Goal: Task Accomplishment & Management: Manage account settings

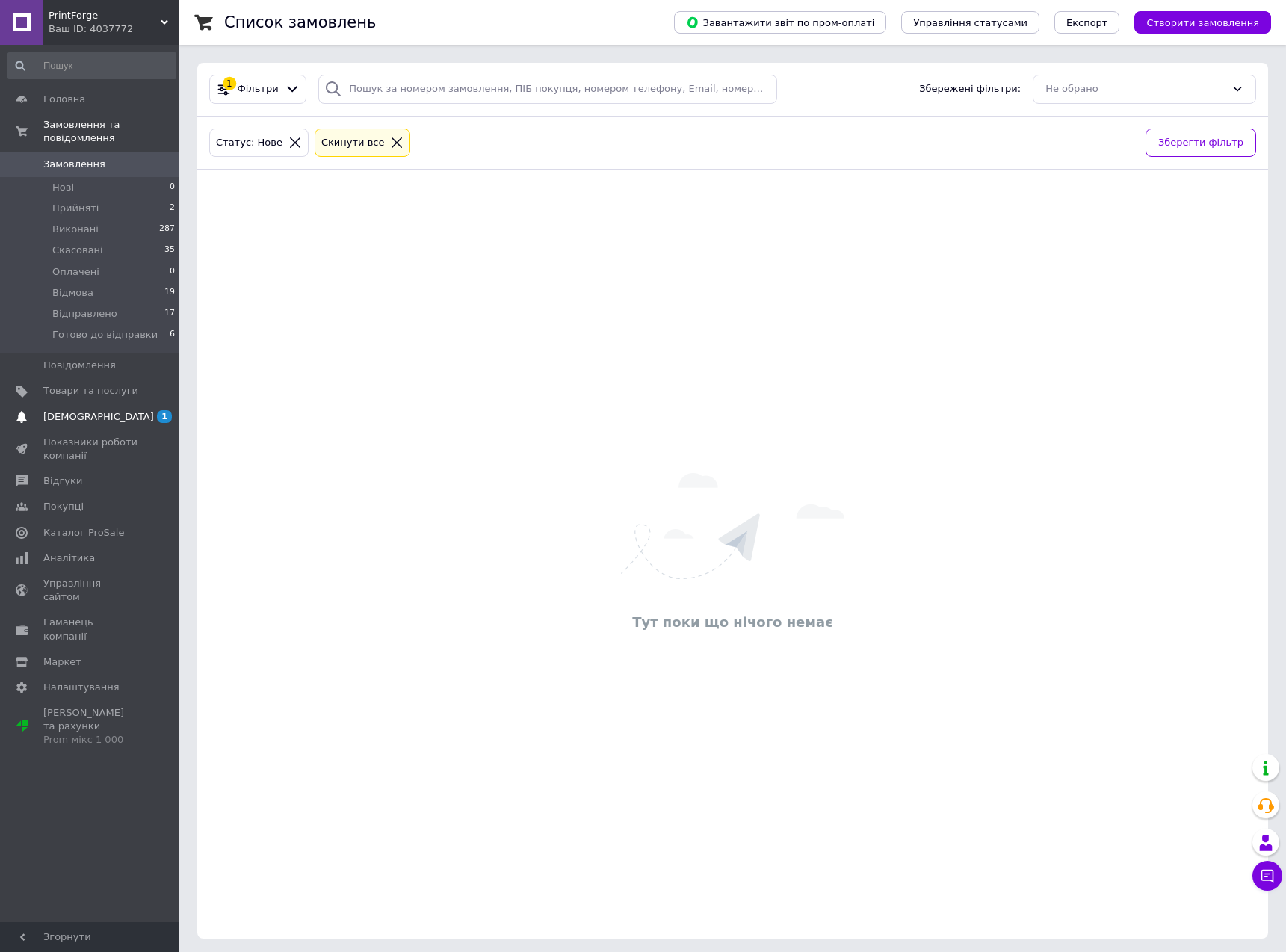
click at [106, 410] on span "[DEMOGRAPHIC_DATA]" at bounding box center [90, 416] width 95 height 14
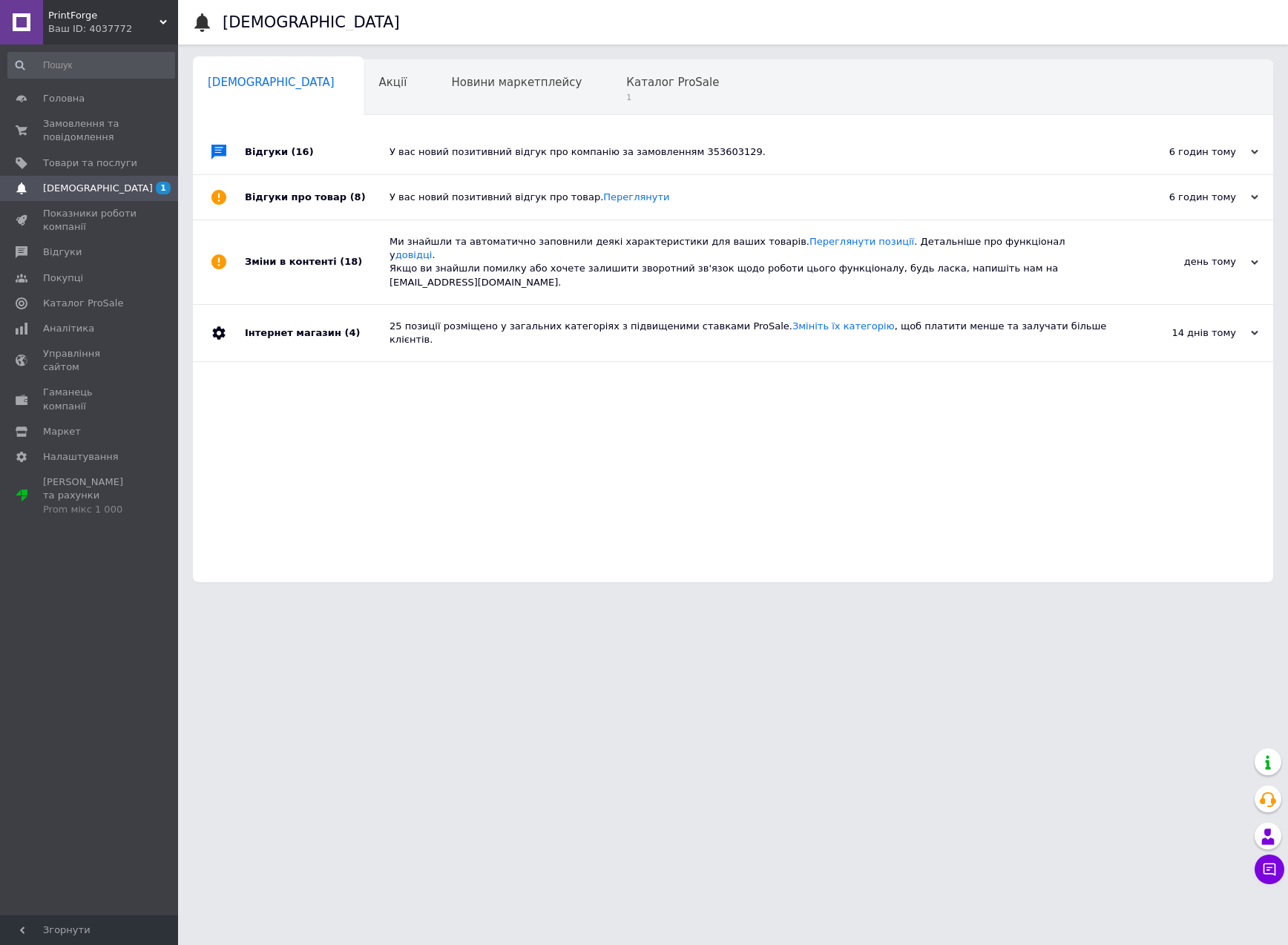
click at [843, 147] on div "У вас новий позитивний відгук про компанію за замовленням 353603129." at bounding box center [749, 152] width 720 height 14
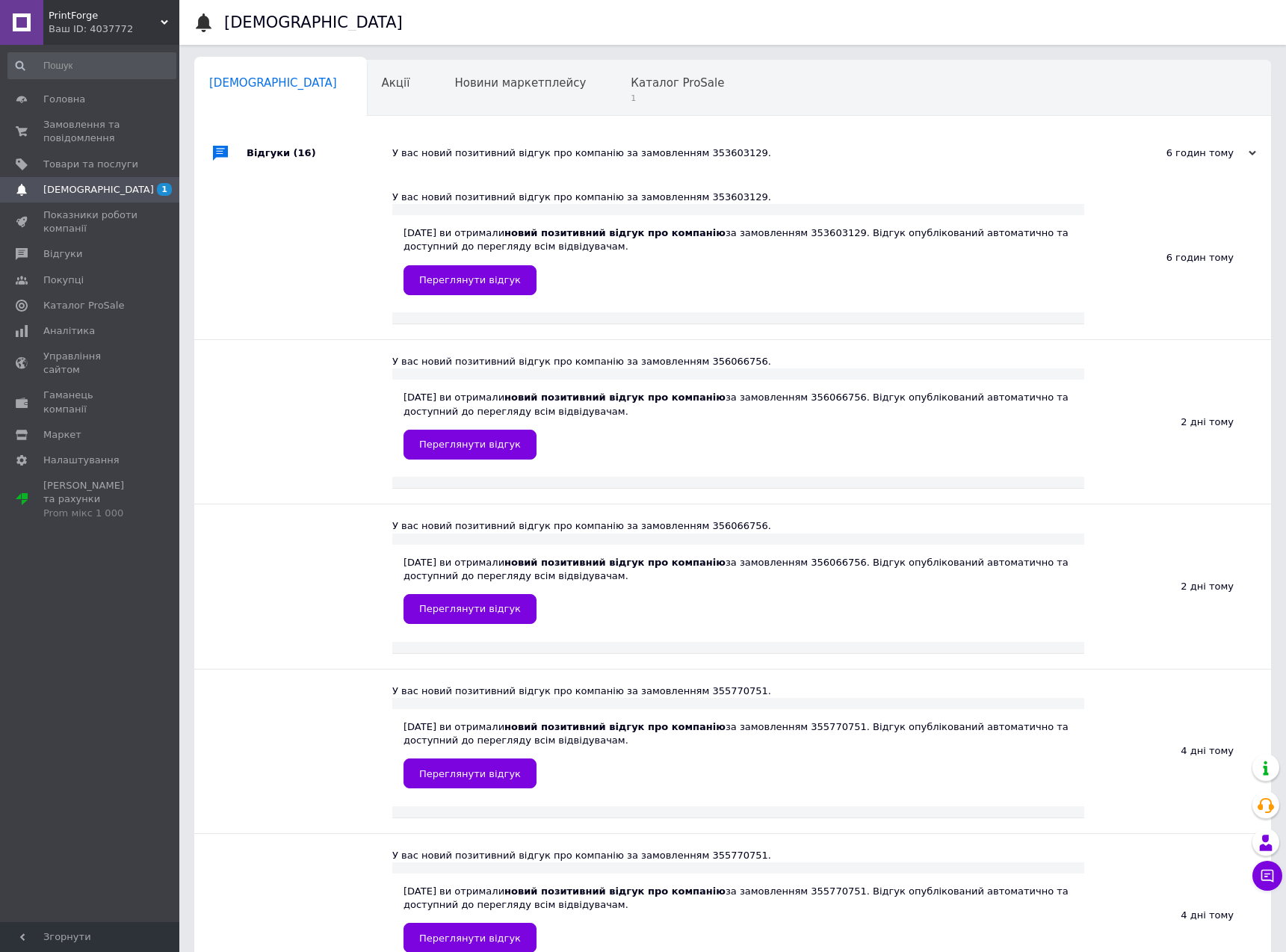
click at [849, 148] on div "У вас новий позитивний відгук про компанію за замовленням 353603129." at bounding box center [749, 153] width 714 height 14
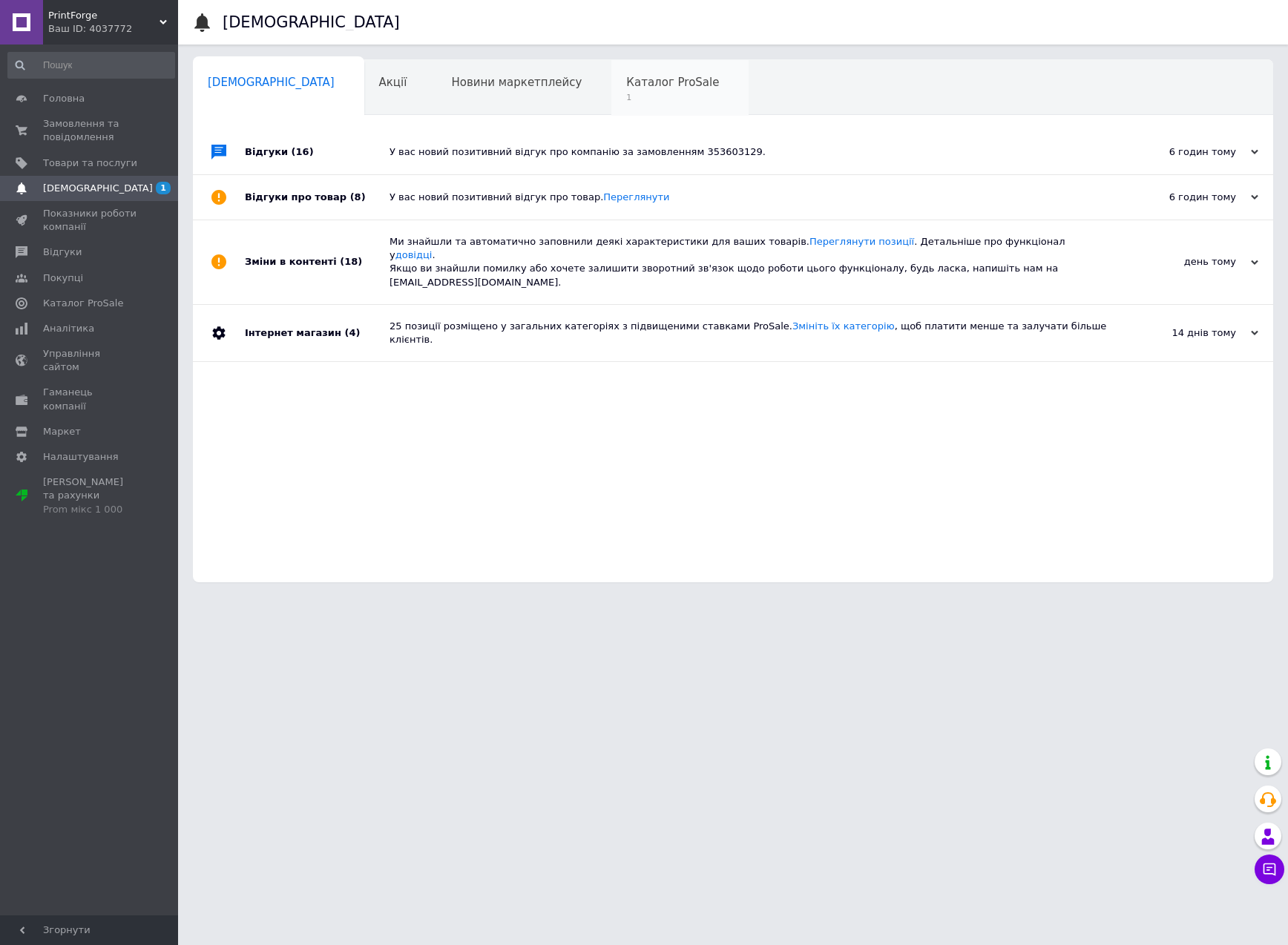
click at [626, 78] on span "Каталог ProSale" at bounding box center [672, 82] width 93 height 14
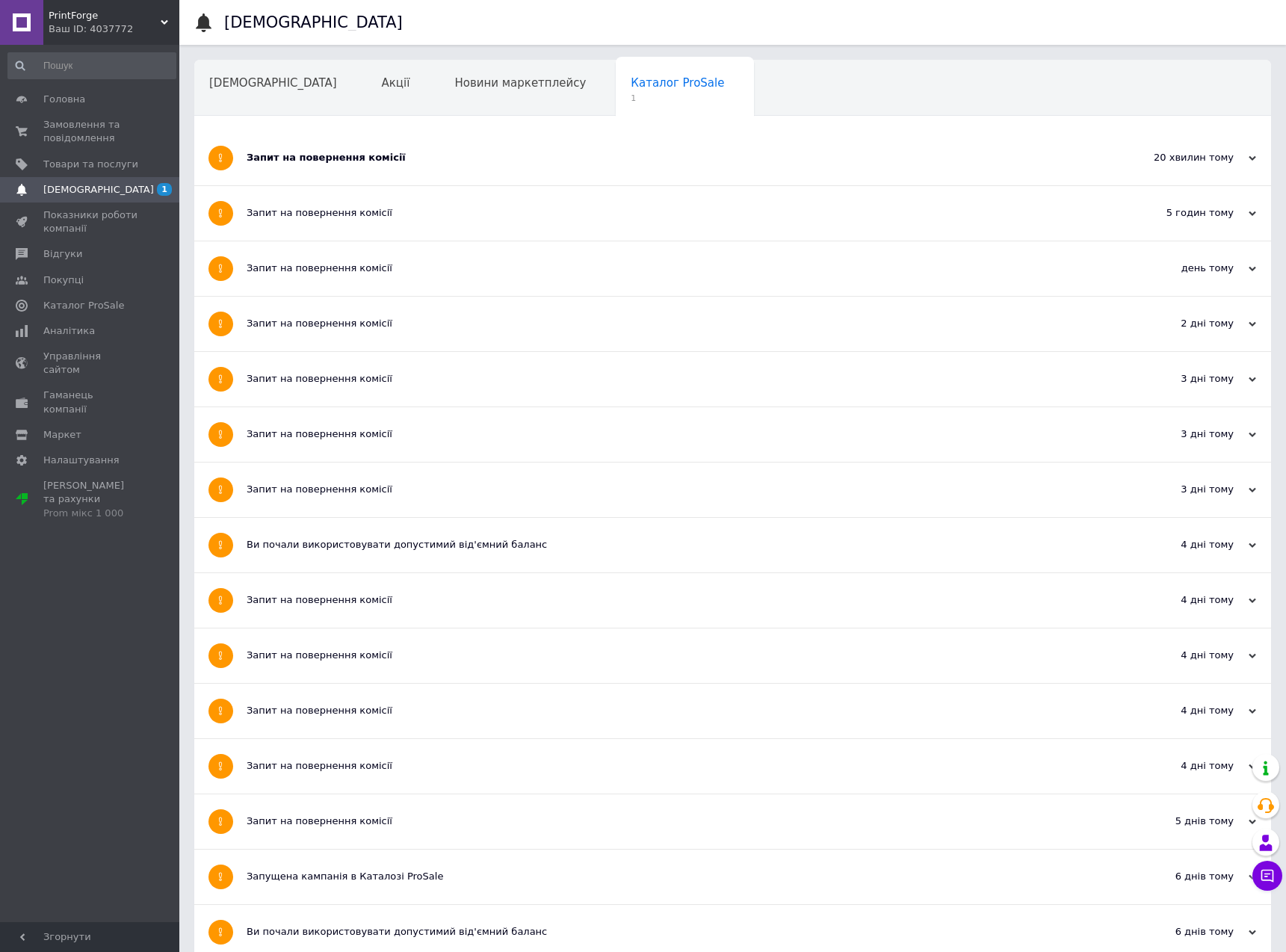
click at [470, 165] on div "Запит на повернення комісії" at bounding box center [676, 157] width 860 height 54
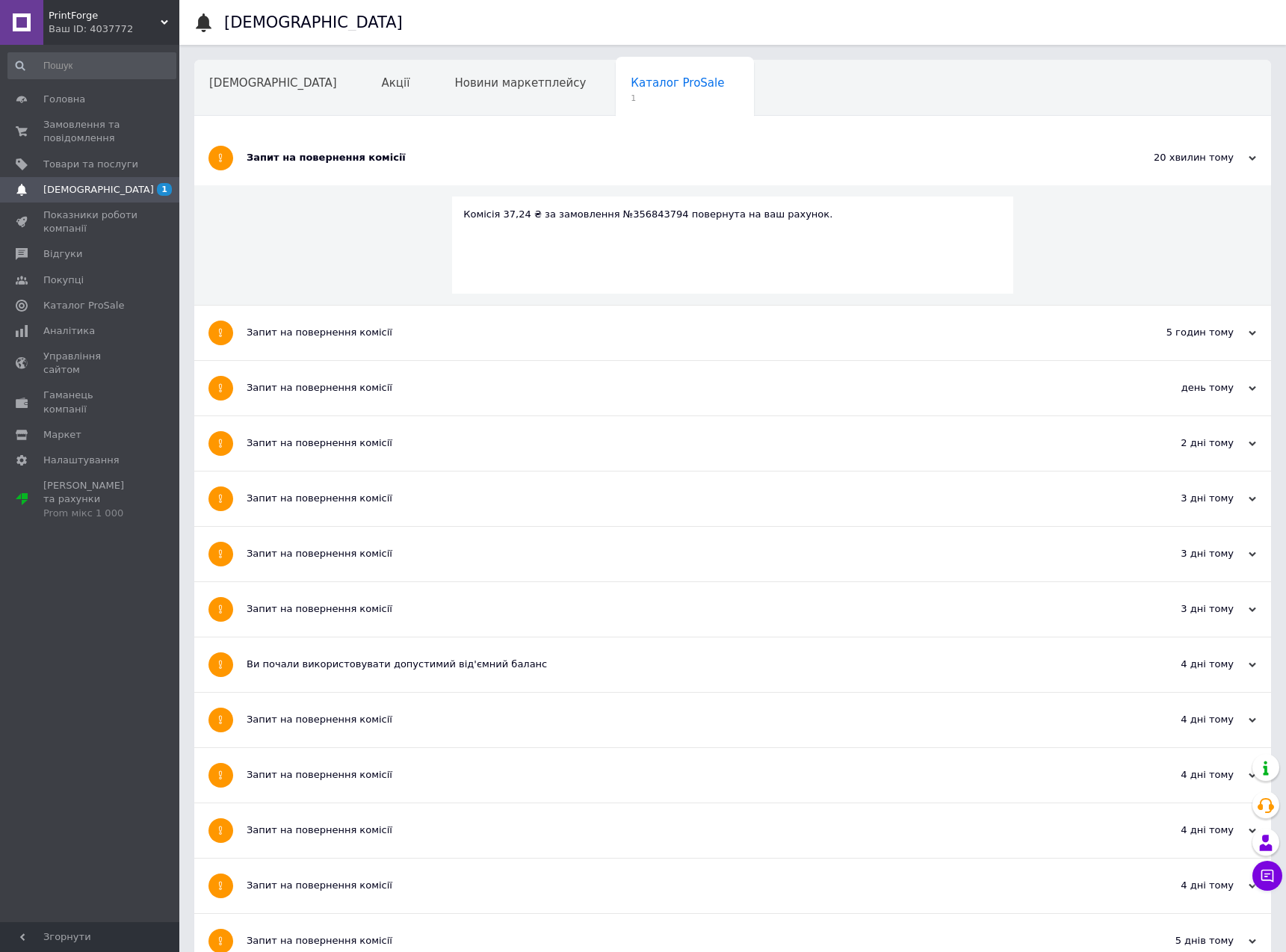
click at [470, 165] on div "Запит на повернення комісії" at bounding box center [676, 157] width 860 height 54
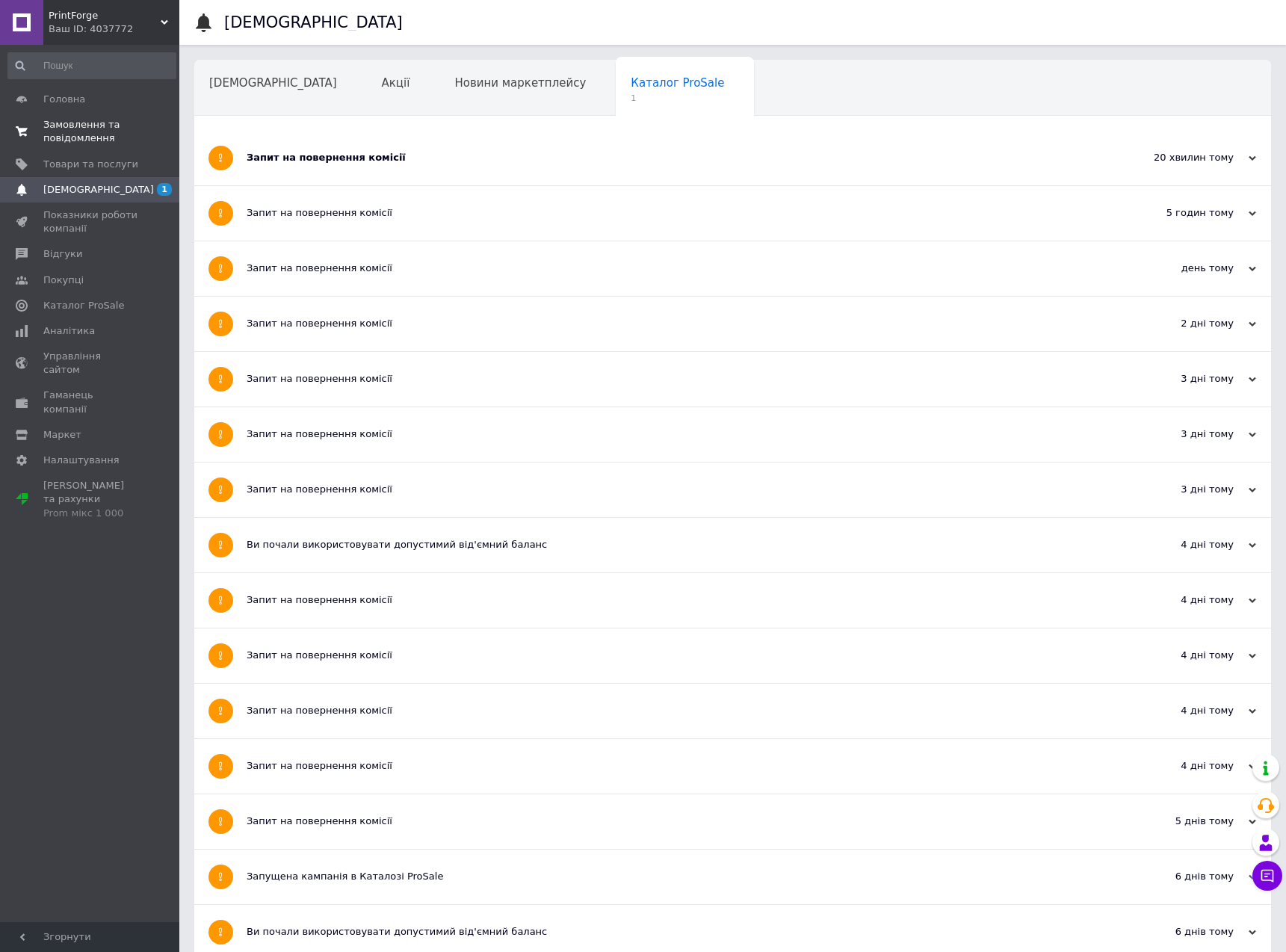
click at [97, 122] on span "Замовлення та повідомлення" at bounding box center [90, 131] width 95 height 27
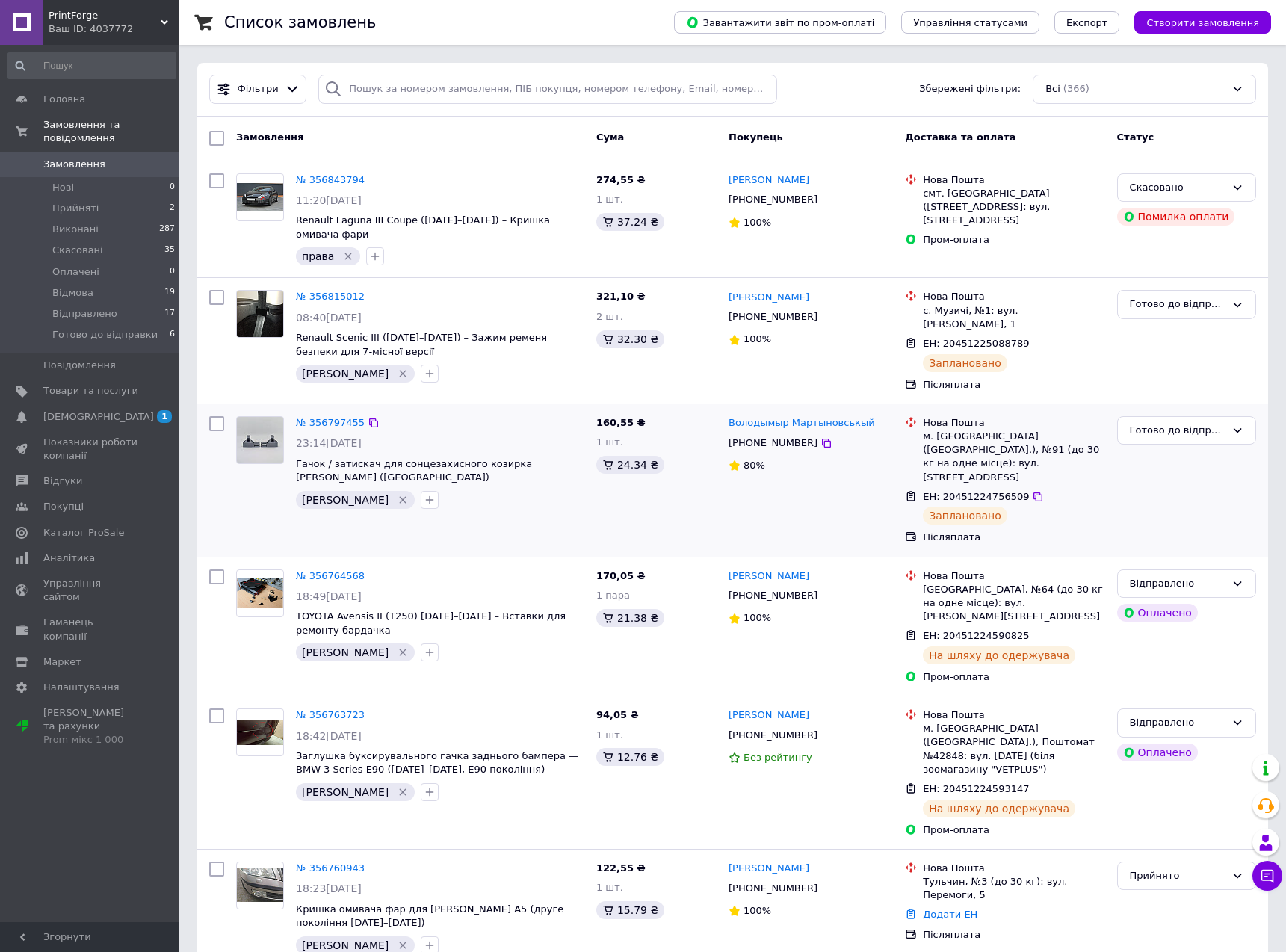
drag, startPoint x: 579, startPoint y: 313, endPoint x: 561, endPoint y: 386, distance: 75.2
click at [57, 410] on span "[DEMOGRAPHIC_DATA]" at bounding box center [98, 416] width 110 height 14
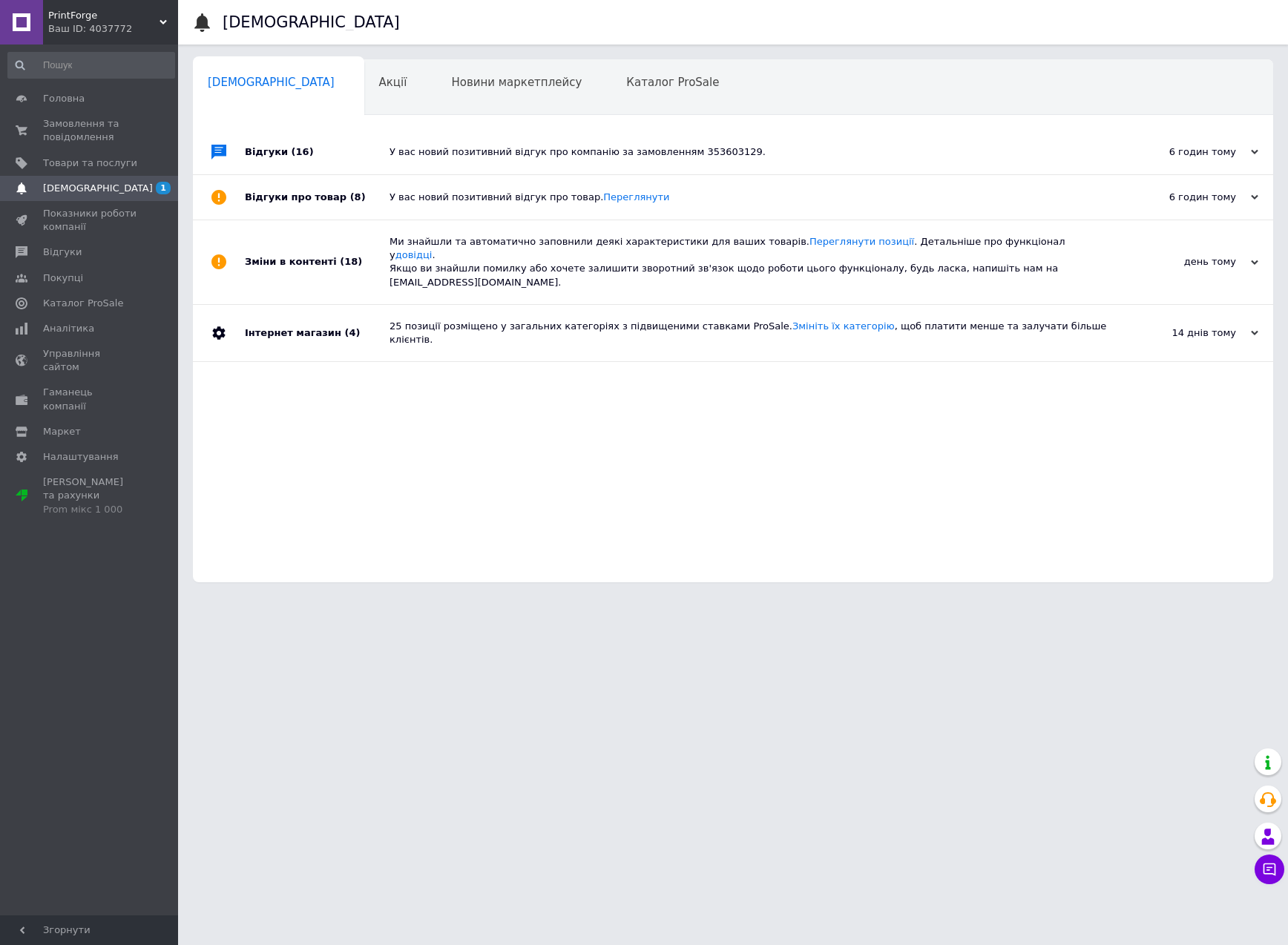
click at [328, 382] on div "Відгуки (16) У вас новий позитивний відгук про компанію за замовленням 35360312…" at bounding box center [733, 355] width 1080 height 452
click at [72, 121] on span "Замовлення та повідомлення" at bounding box center [89, 130] width 94 height 27
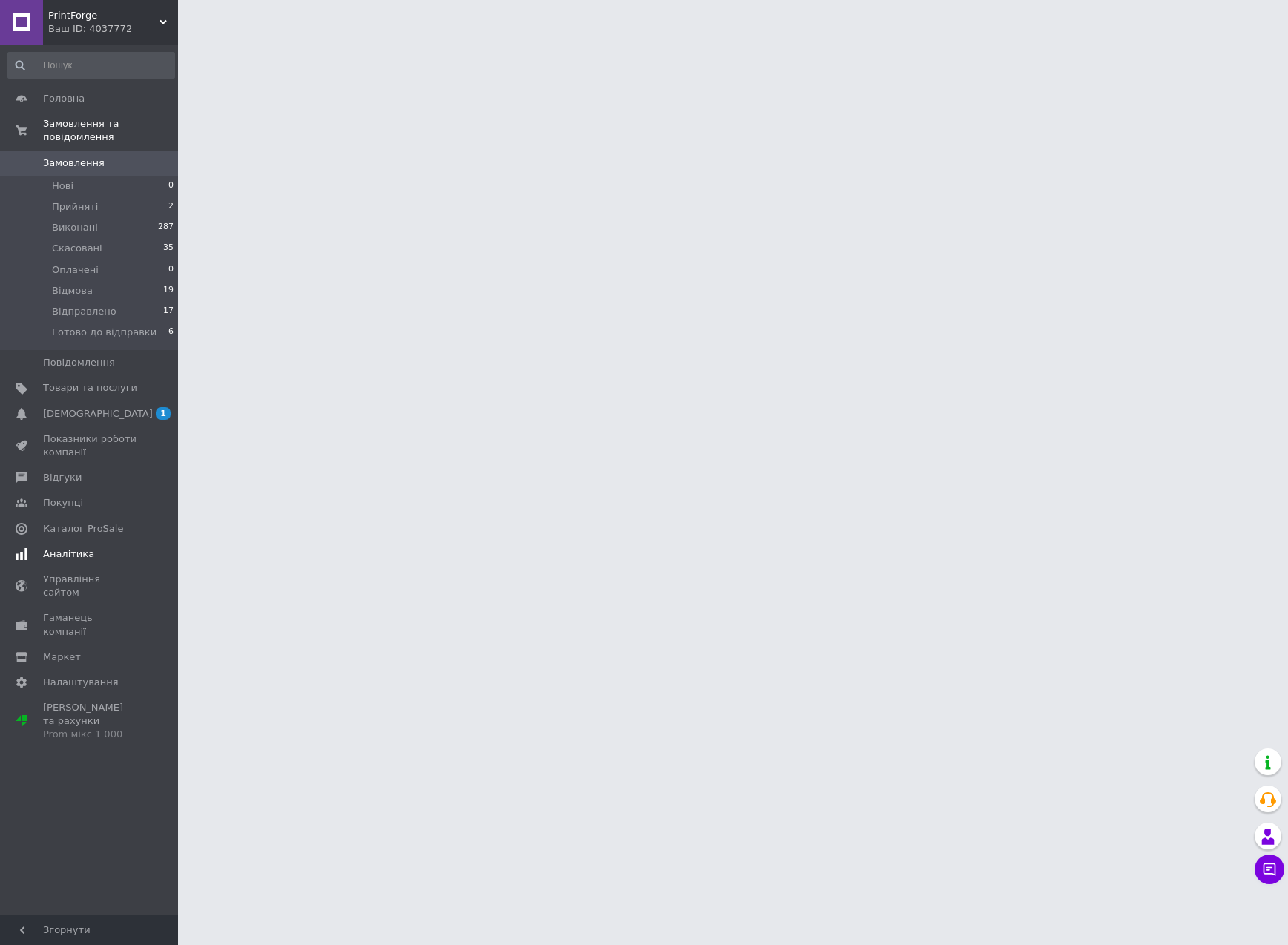
click at [111, 547] on span "Аналітика" at bounding box center [89, 553] width 94 height 14
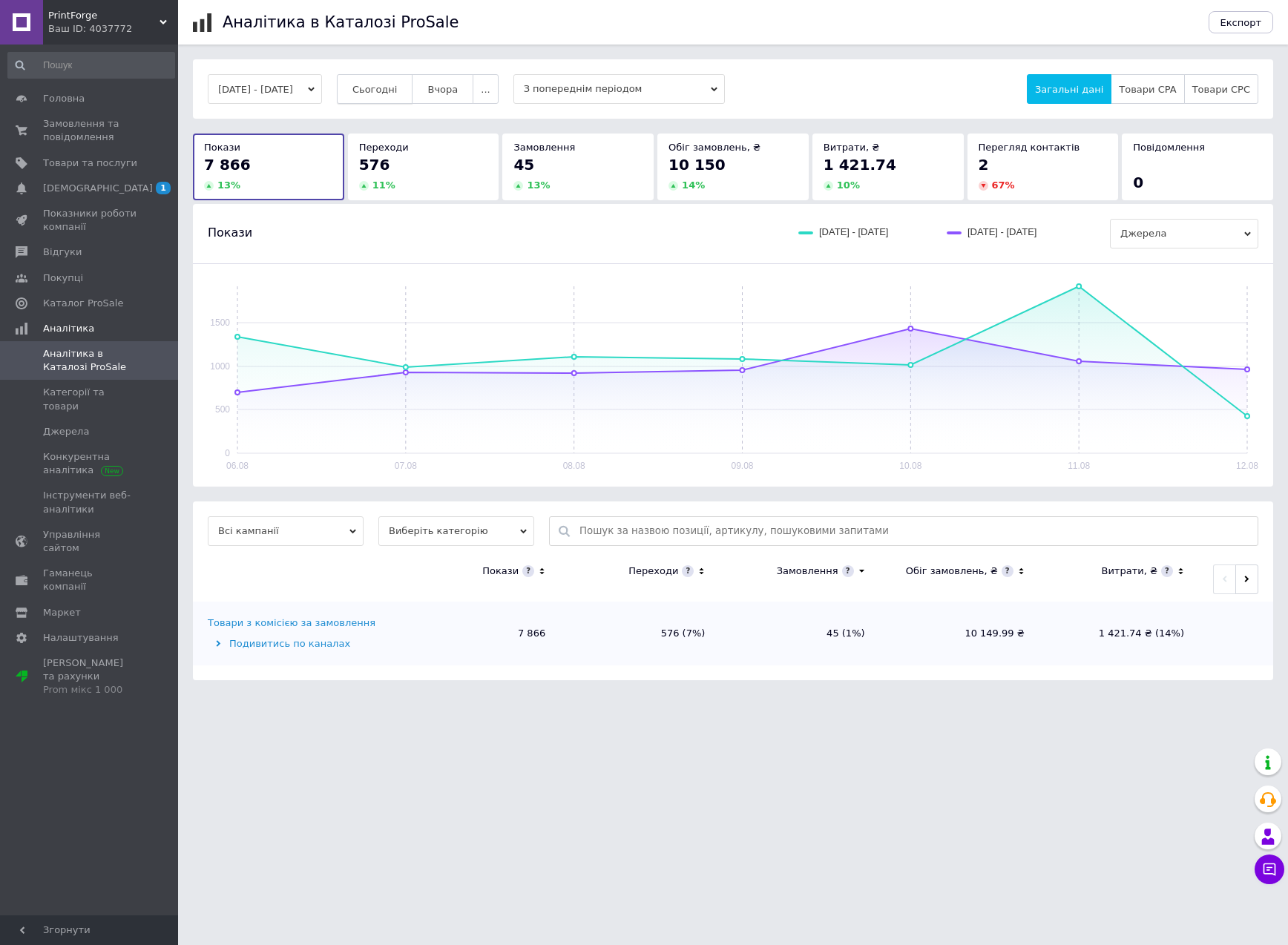
click at [391, 88] on span "Сьогодні" at bounding box center [375, 89] width 45 height 11
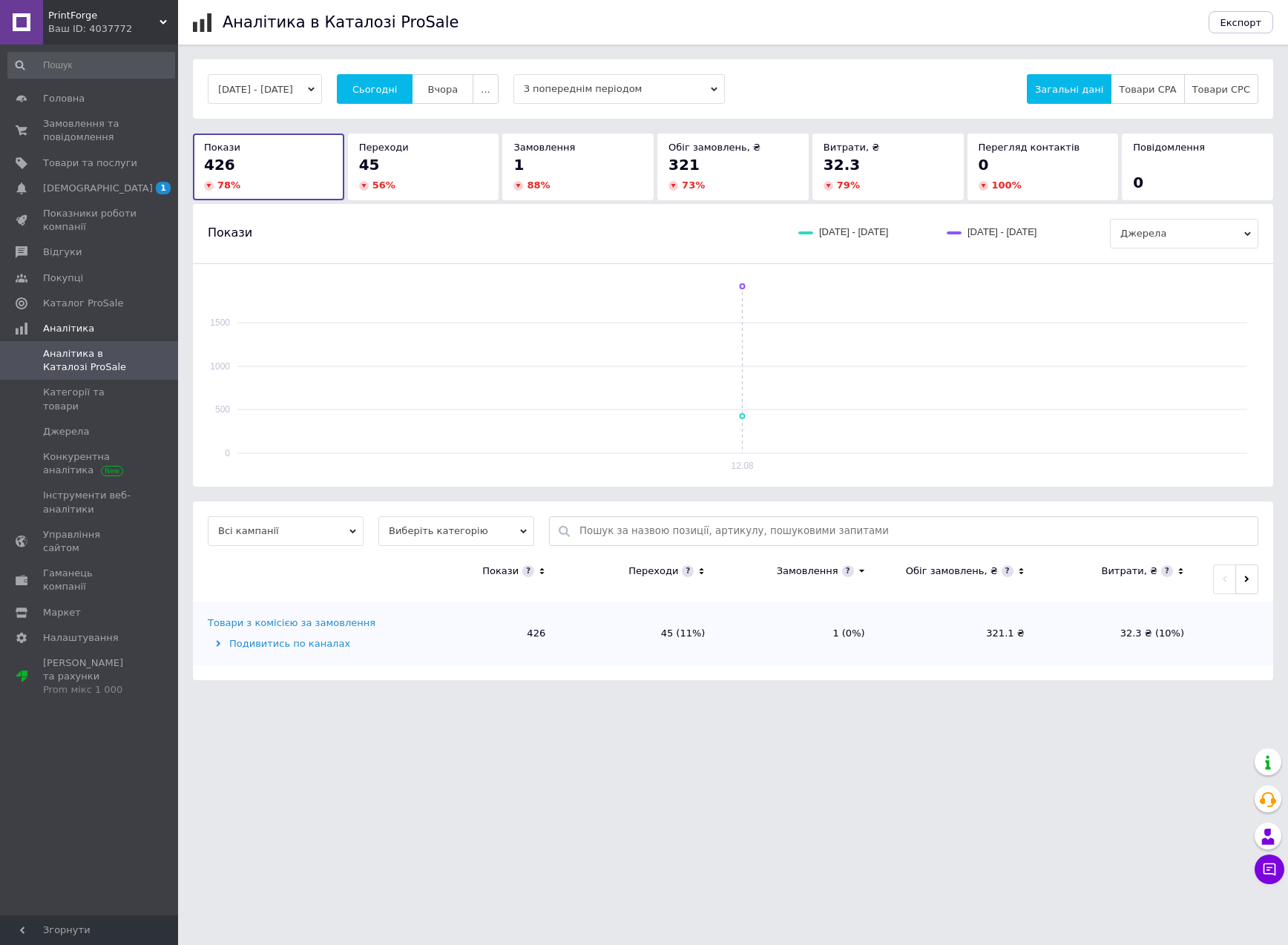
click at [488, 53] on div "Аналітика в Каталозі ProSale Експорт [DATE] - [DATE] Сьогодні Вчора ... З попер…" at bounding box center [732, 347] width 1109 height 695
click at [471, 44] on div "Аналітика в Каталозі ProSale Експорт [DATE] - [DATE] Сьогодні Вчора ... З попер…" at bounding box center [732, 347] width 1109 height 695
click at [496, 92] on button "..." at bounding box center [484, 88] width 25 height 30
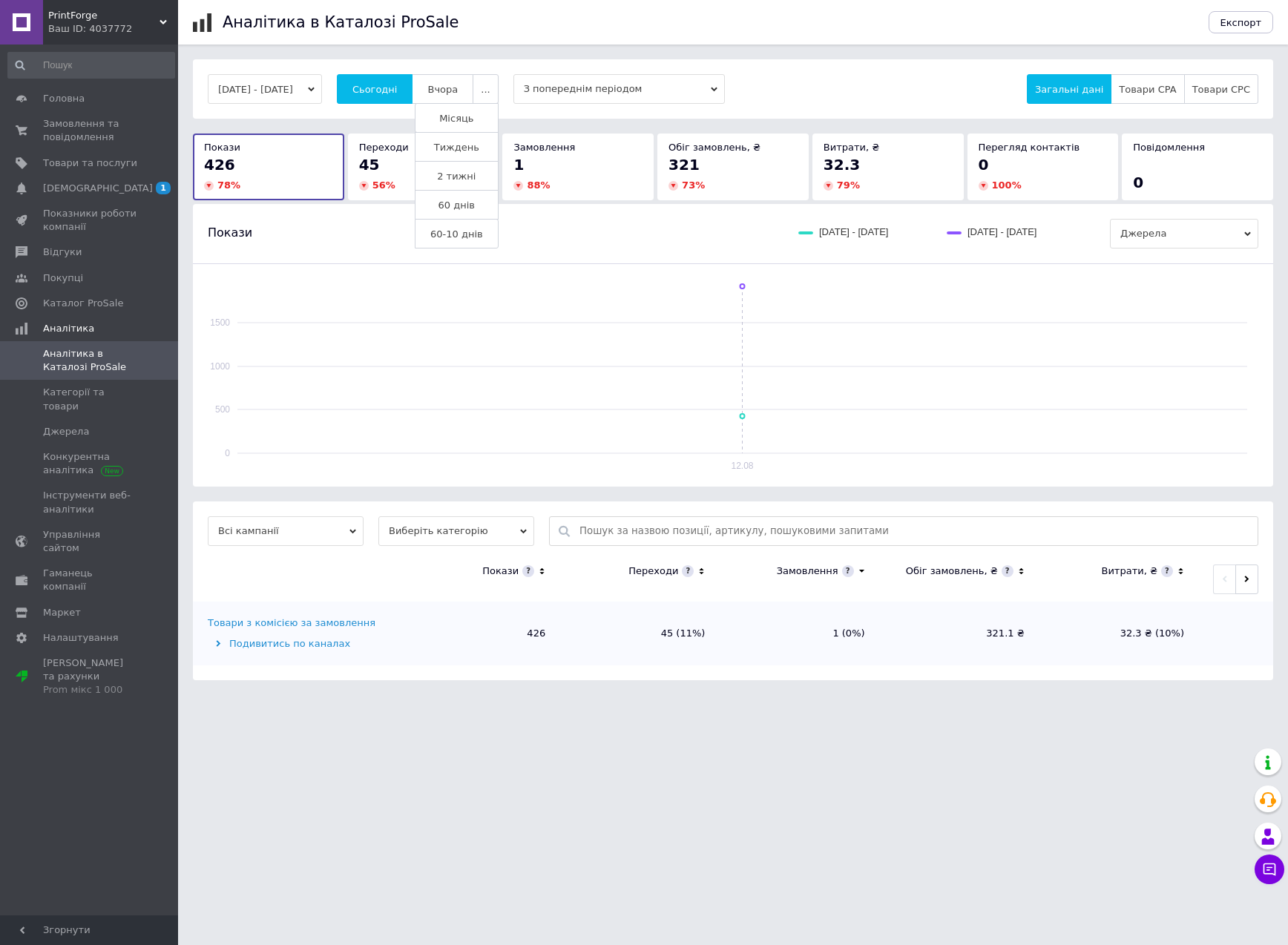
click at [496, 92] on button "..." at bounding box center [484, 88] width 25 height 30
click at [525, 51] on div "Аналітика в Каталозі ProSale Експорт [DATE] - [DATE] Сьогодні Вчора ... З попер…" at bounding box center [732, 347] width 1109 height 695
click at [495, 46] on div "Аналітика в Каталозі ProSale Експорт [DATE] - [DATE] Сьогодні Вчора ... З попер…" at bounding box center [732, 347] width 1109 height 695
click at [576, 68] on div "[DATE] - [DATE] Сьогодні [GEOGRAPHIC_DATA] ... З попереднім періодом Загальні д…" at bounding box center [733, 89] width 1080 height 60
click at [562, 55] on div "Аналітика в Каталозі ProSale Експорт [DATE] - [DATE] Сьогодні Вчора ... З попер…" at bounding box center [732, 347] width 1109 height 695
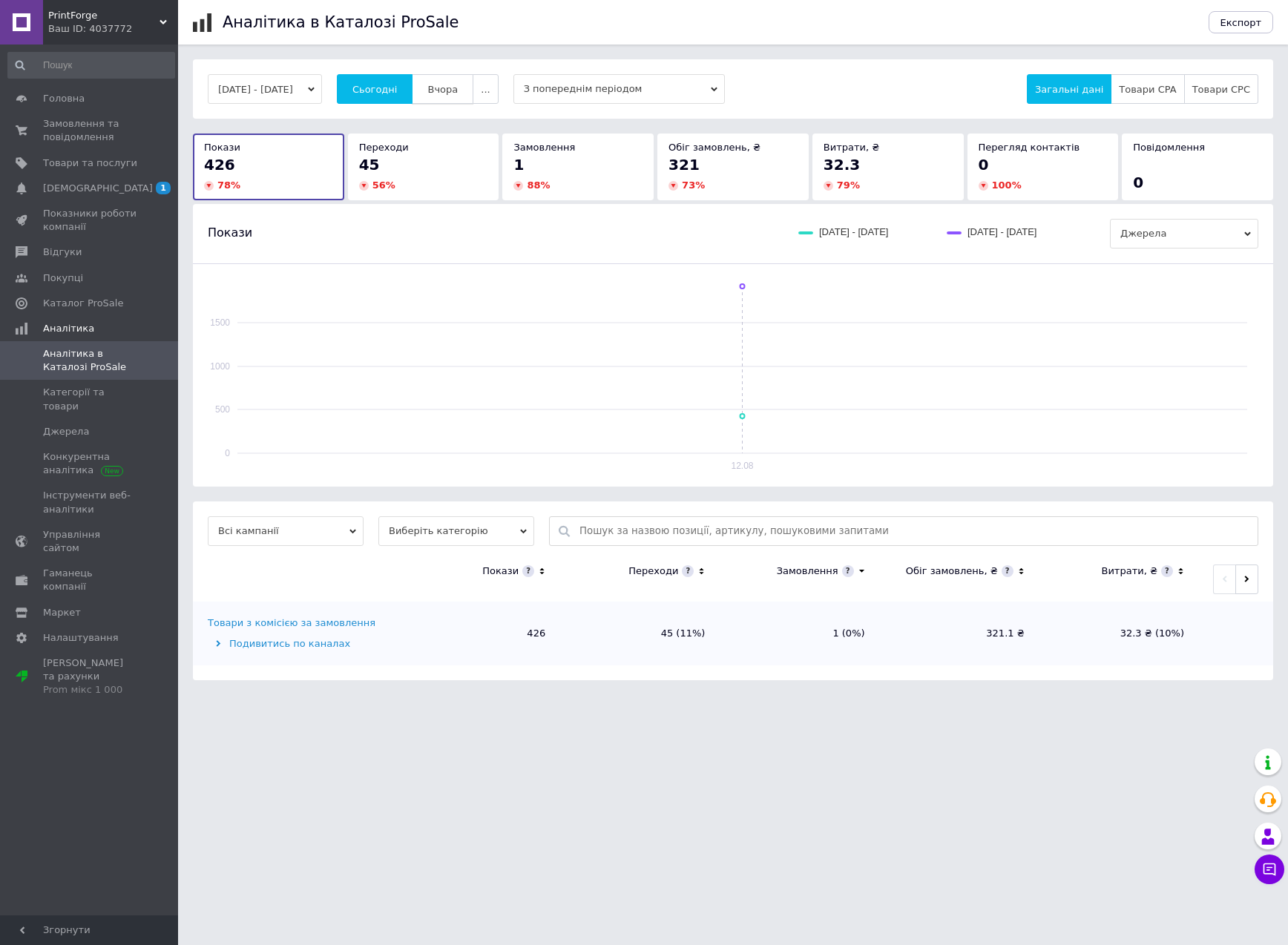
click at [473, 95] on button "Вчора" at bounding box center [442, 88] width 62 height 30
click at [541, 50] on div "Аналітика в Каталозі ProSale Експорт [DATE] - [DATE] Сьогодні Вчора ... З попер…" at bounding box center [732, 347] width 1109 height 695
click at [576, 39] on div "Аналітика в Каталозі ProSale" at bounding box center [708, 22] width 971 height 44
click at [524, 51] on div "Аналітика в Каталозі ProSale Експорт [DATE] - [DATE] Сьогодні Вчора ... З попер…" at bounding box center [732, 347] width 1109 height 695
click at [490, 92] on span "..." at bounding box center [484, 89] width 9 height 11
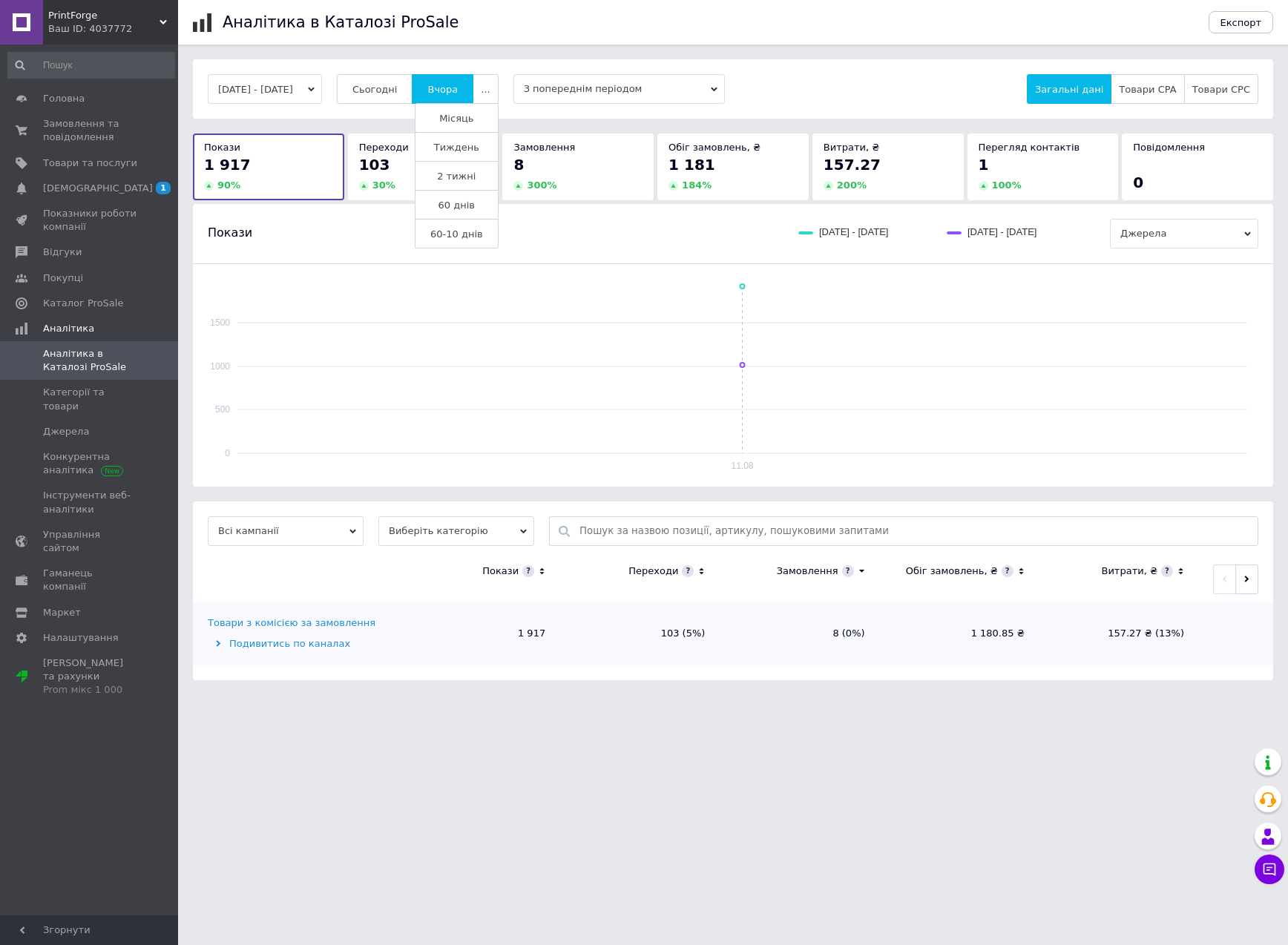
click at [494, 143] on button "Тиждень" at bounding box center [456, 146] width 84 height 30
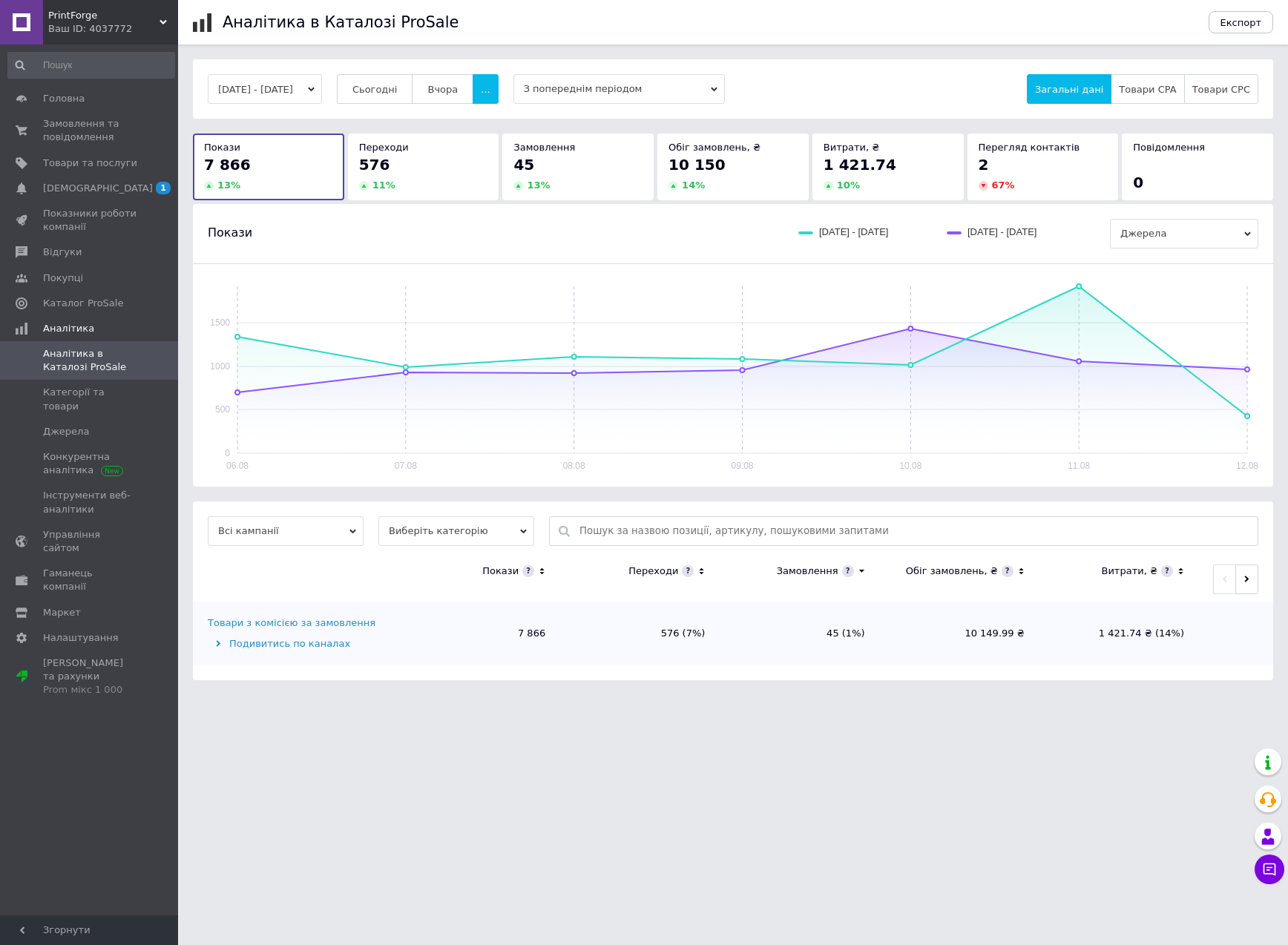
click at [512, 81] on div "[DATE] - [DATE] Сьогодні [GEOGRAPHIC_DATA] ... З попереднім періодом Загальні д…" at bounding box center [733, 88] width 1051 height 30
click at [457, 84] on span "Вчора" at bounding box center [442, 89] width 31 height 11
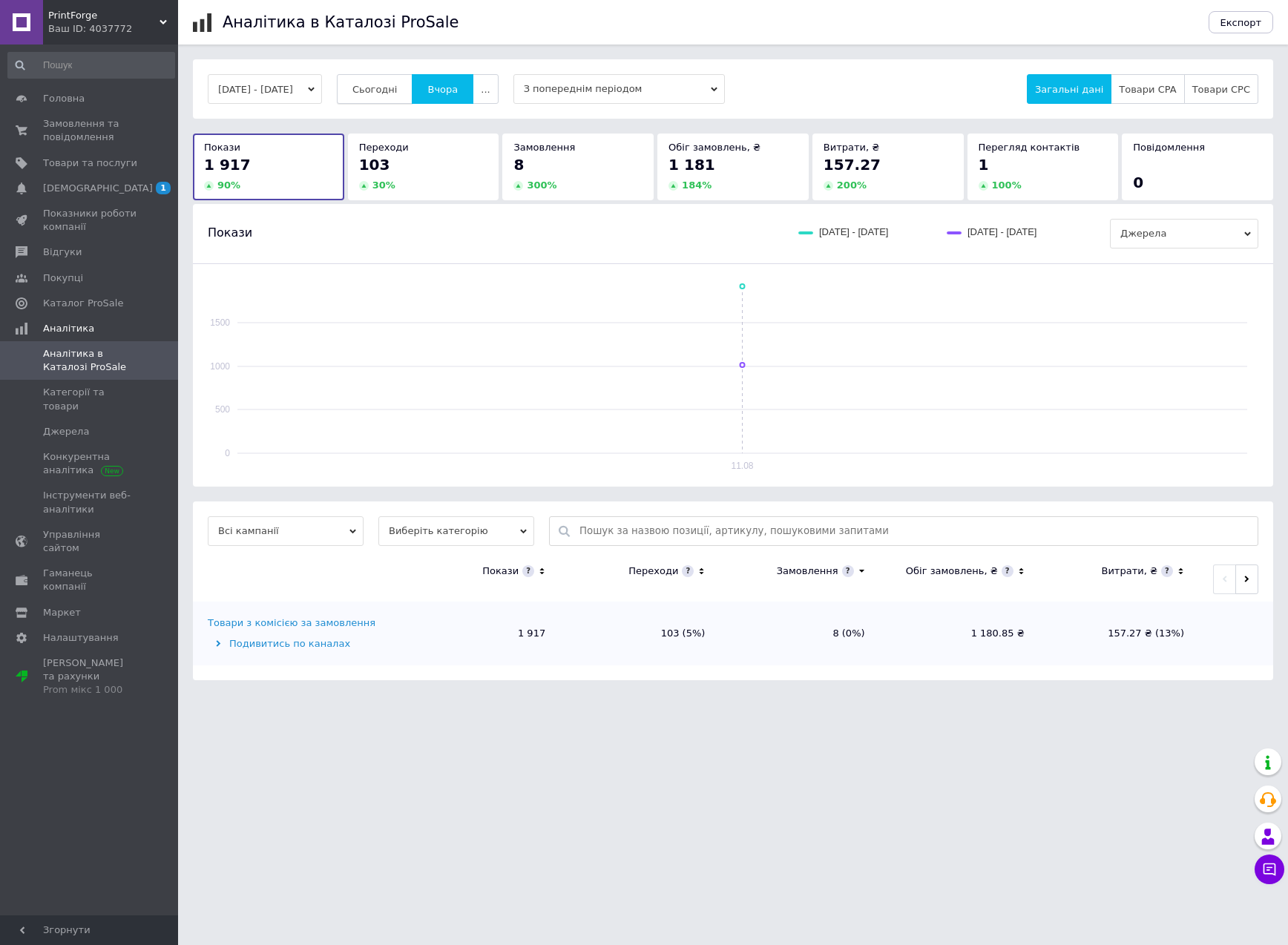
click at [414, 90] on button "Сьогодні" at bounding box center [375, 88] width 76 height 30
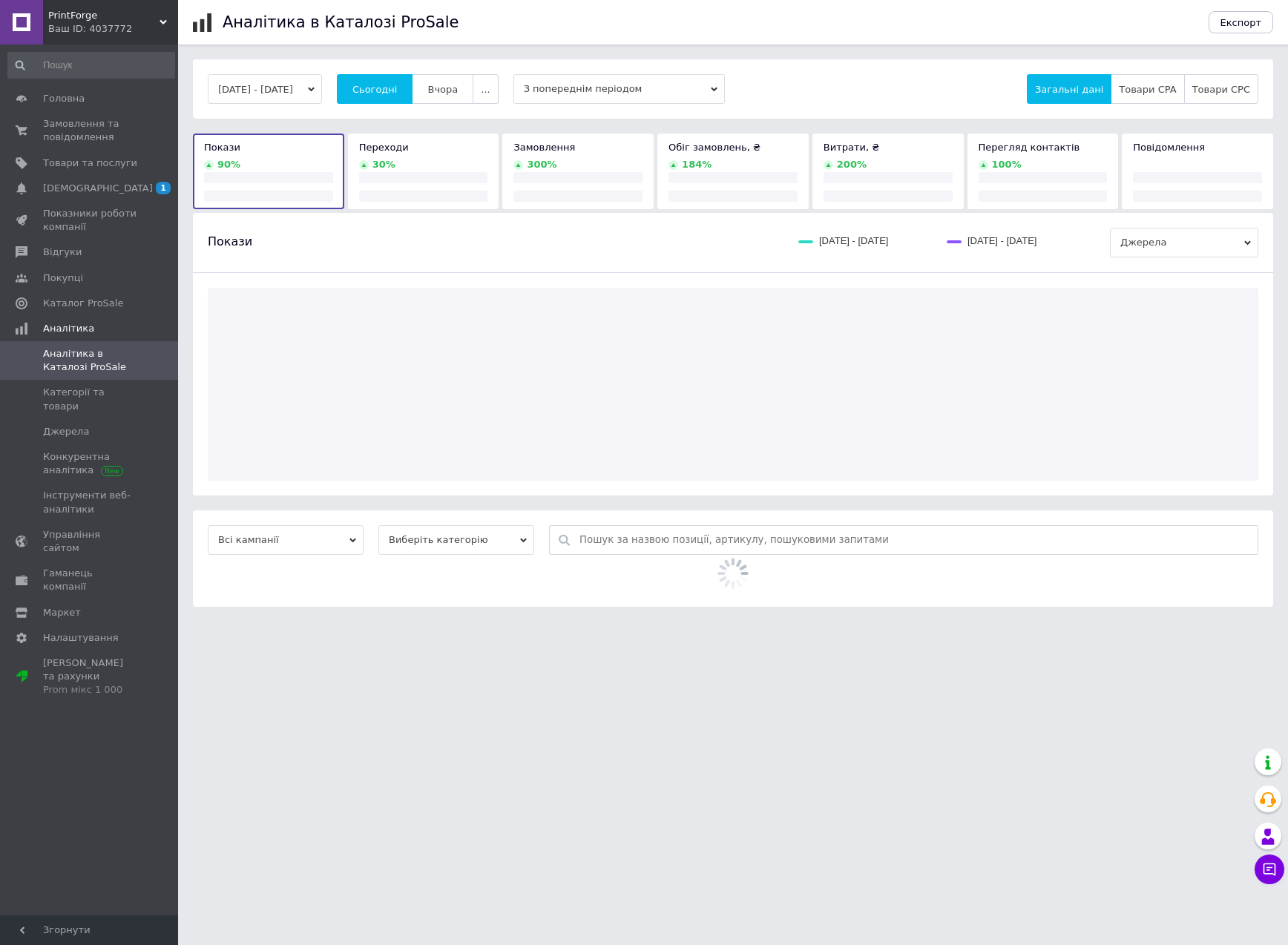
click at [509, 60] on div "[DATE] - [DATE] Сьогодні [GEOGRAPHIC_DATA] ... З попереднім періодом Загальні д…" at bounding box center [733, 89] width 1080 height 60
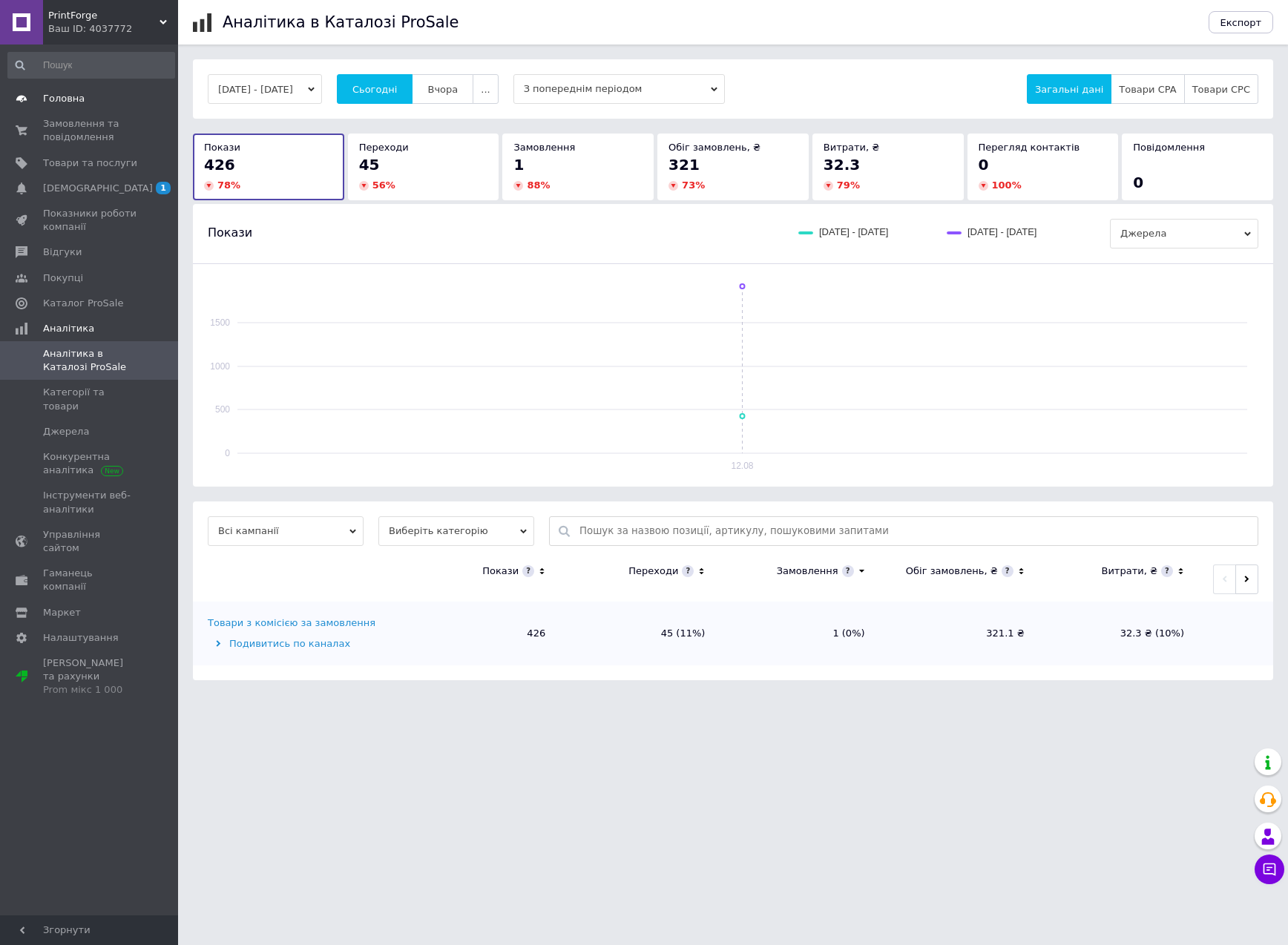
click at [127, 104] on span "Головна" at bounding box center [89, 98] width 94 height 14
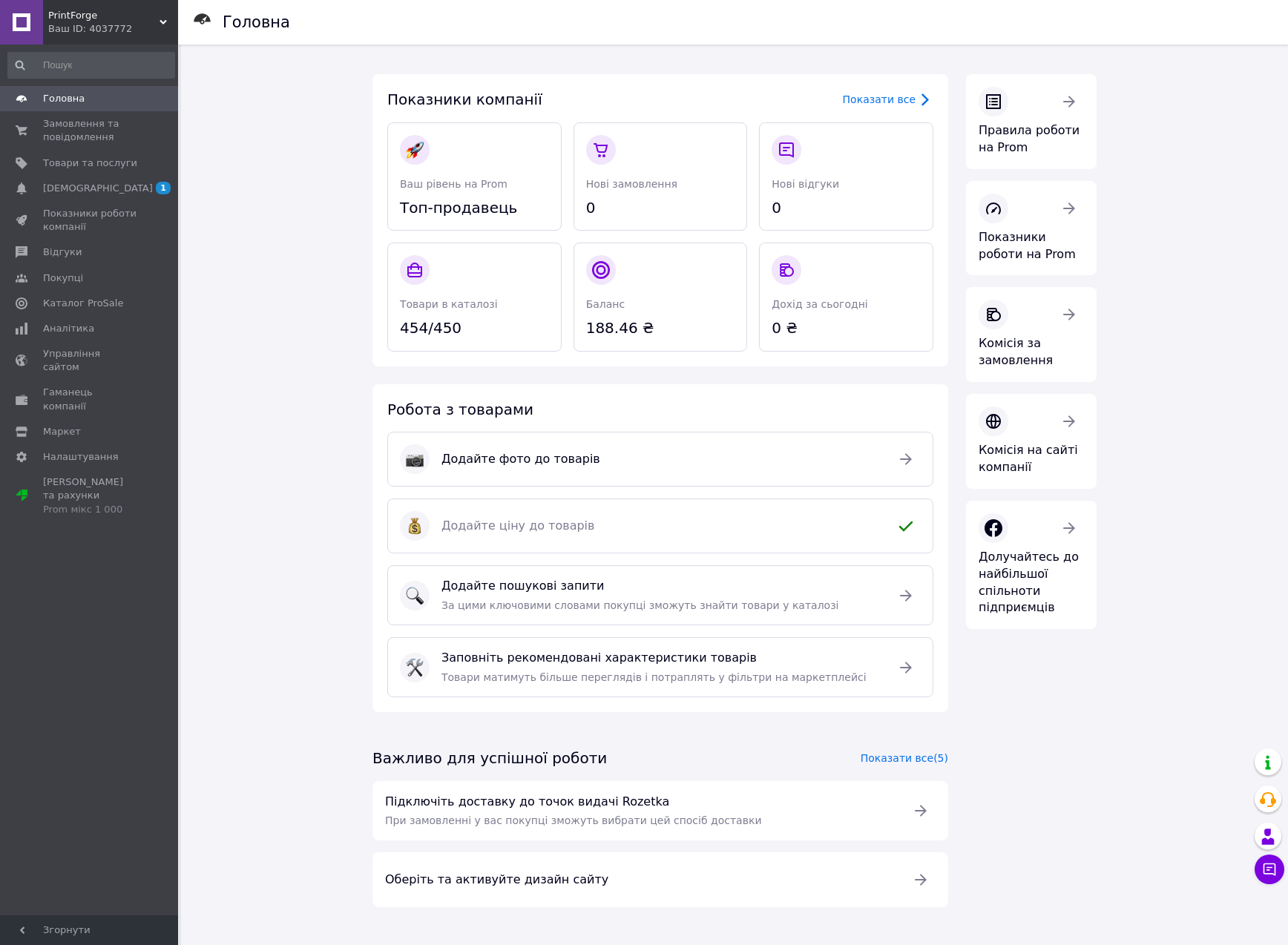
click at [276, 368] on div "Головна Показники компанії Показати все Ваш рівень на Prom Топ-продавець Нові з…" at bounding box center [735, 490] width 1107 height 892
drag, startPoint x: 298, startPoint y: 140, endPoint x: 340, endPoint y: 328, distance: 192.6
click at [337, 319] on div "Головна Показники компанії Показати все Ваш рівень на Prom Топ-продавець Нові з…" at bounding box center [735, 490] width 1107 height 892
click at [340, 328] on div "Головна Показники компанії Показати все Ваш рівень на Prom Топ-продавець Нові з…" at bounding box center [735, 490] width 1107 height 892
click at [64, 130] on span "Замовлення та повідомлення" at bounding box center [89, 130] width 94 height 27
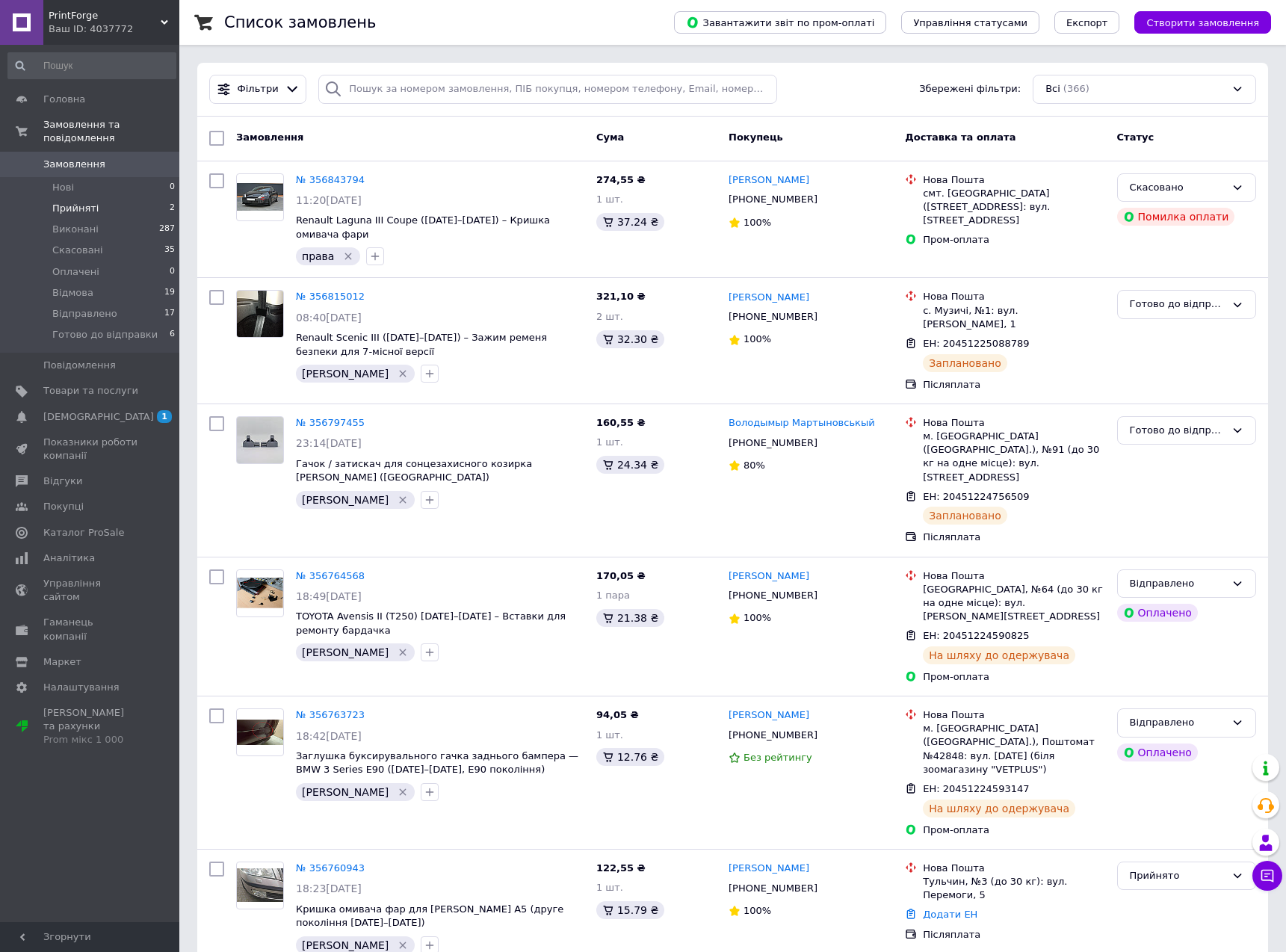
click at [108, 198] on li "Прийняті 2" at bounding box center [92, 208] width 184 height 21
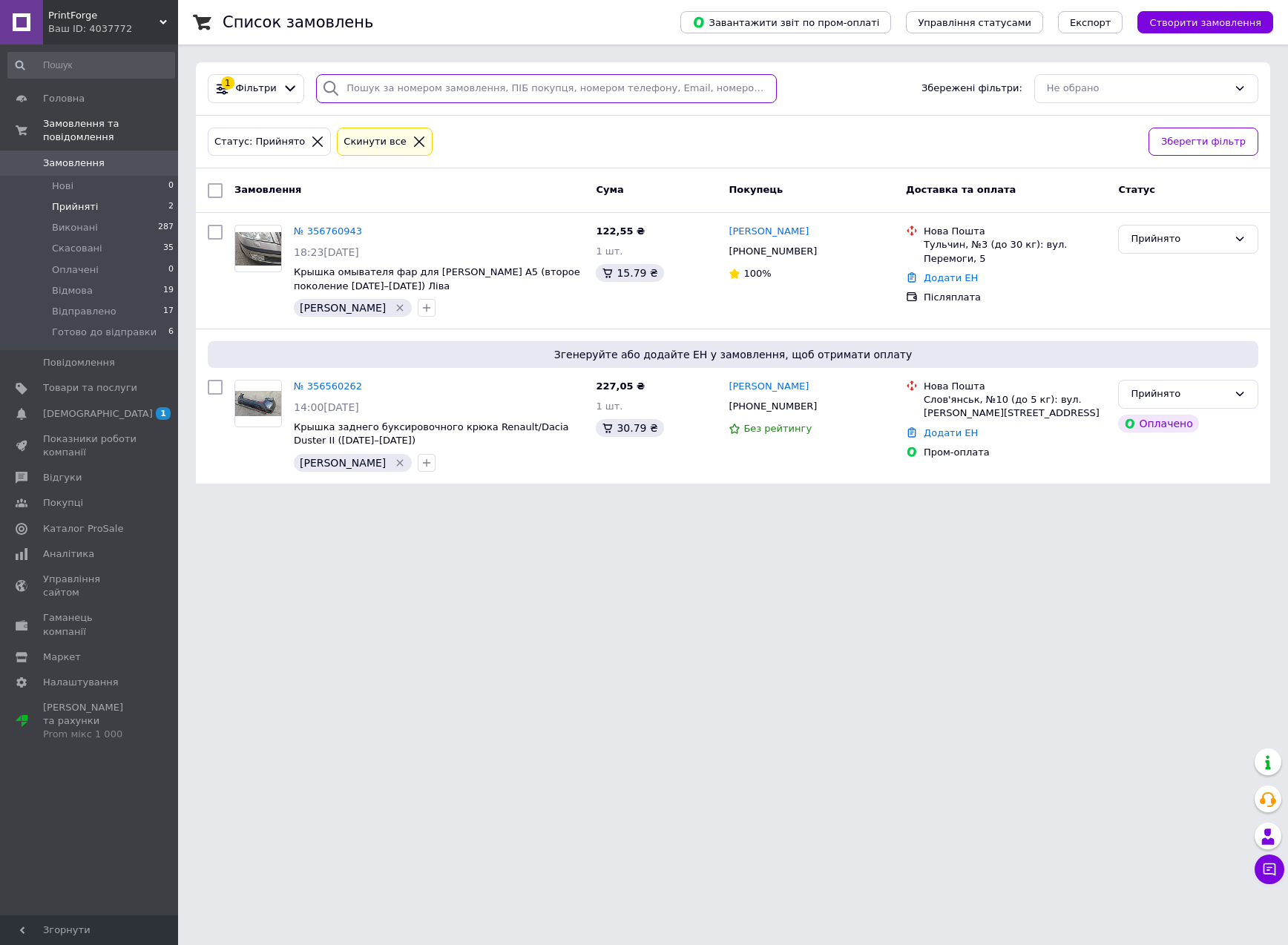
click at [455, 99] on input "search" at bounding box center [546, 88] width 460 height 29
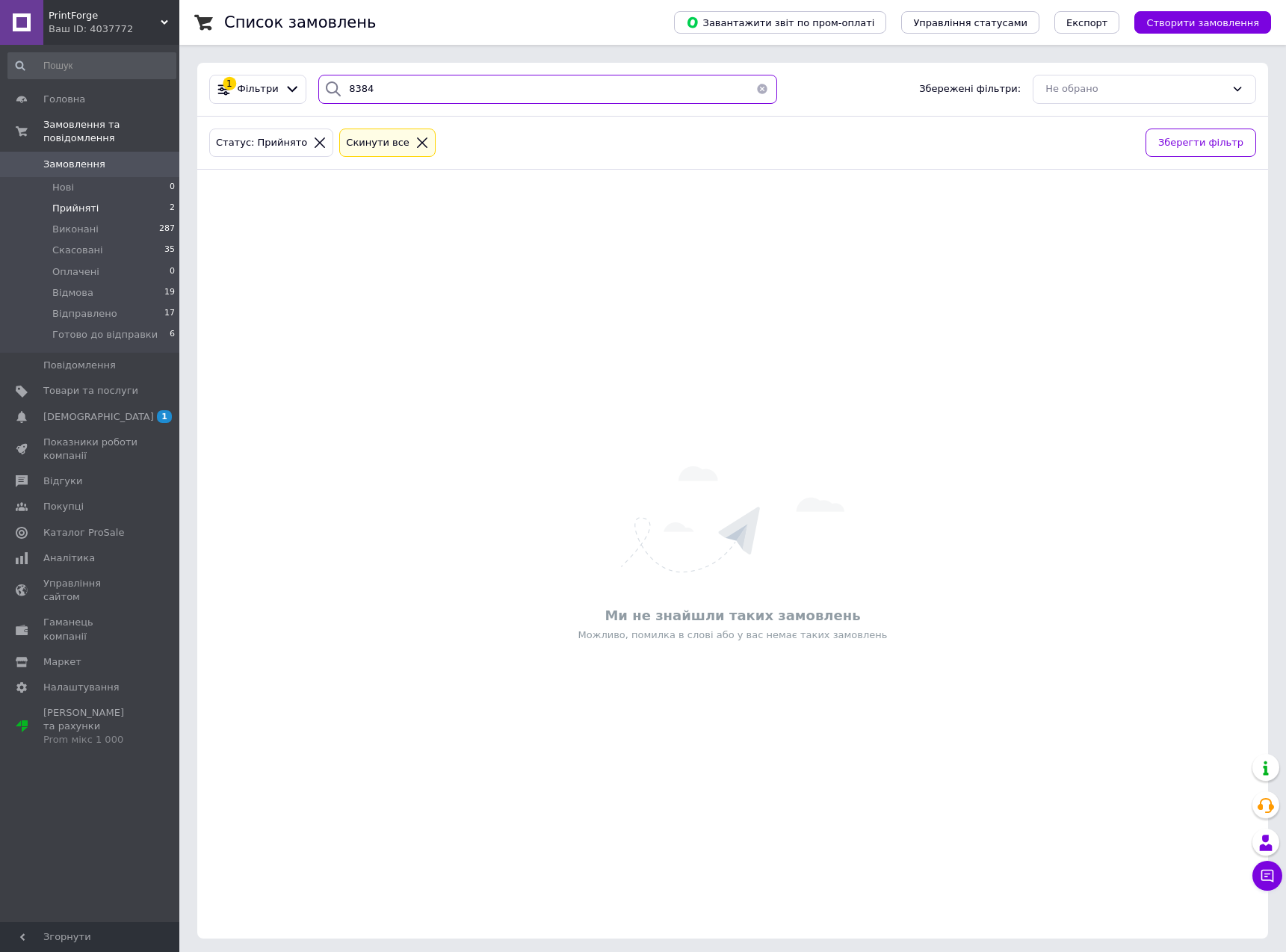
type input "8384"
click at [91, 158] on span "Замовлення" at bounding box center [74, 164] width 62 height 14
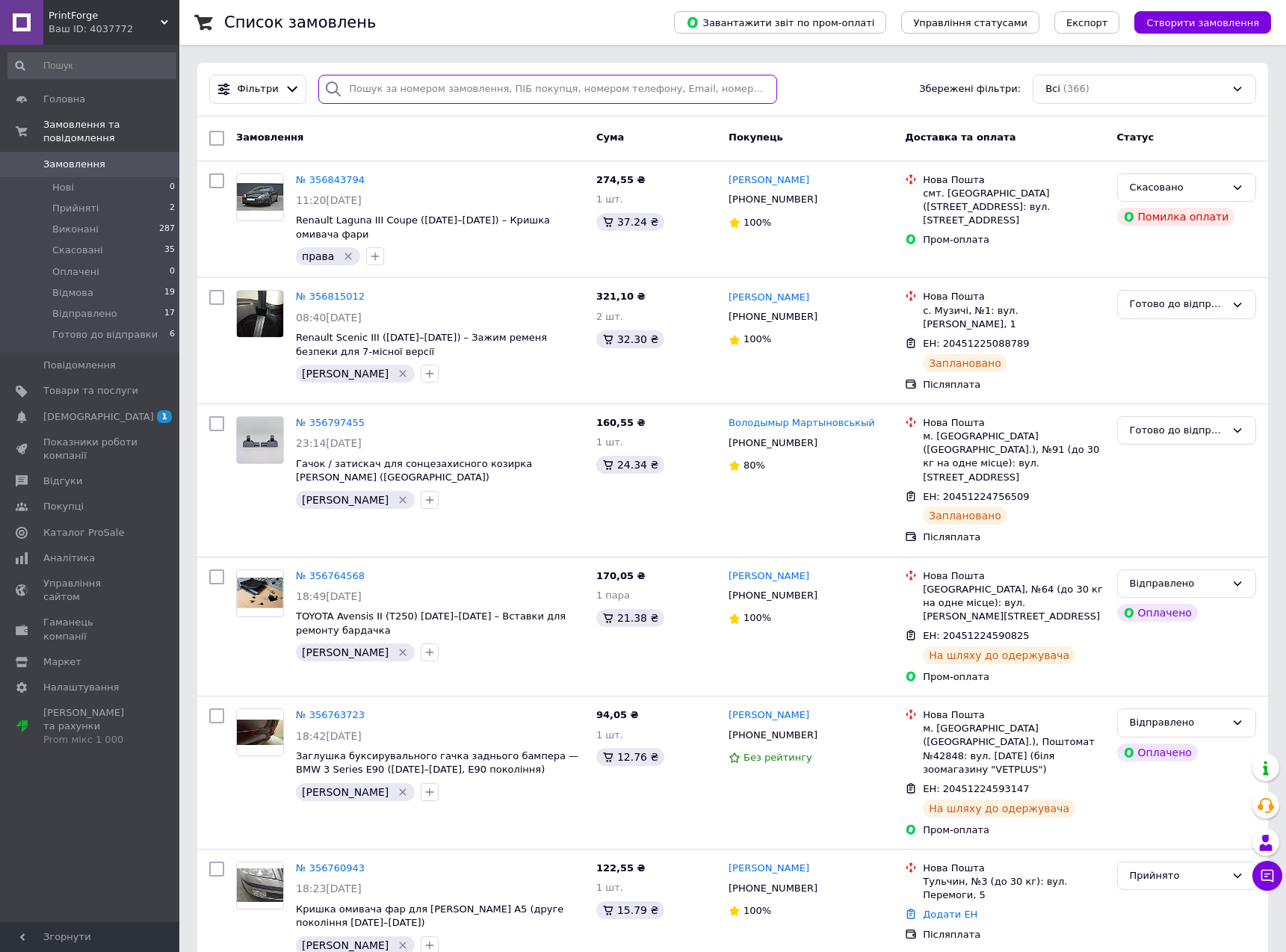
click at [455, 85] on input "search" at bounding box center [548, 89] width 459 height 29
type input "8384"
